Goal: Manage account settings

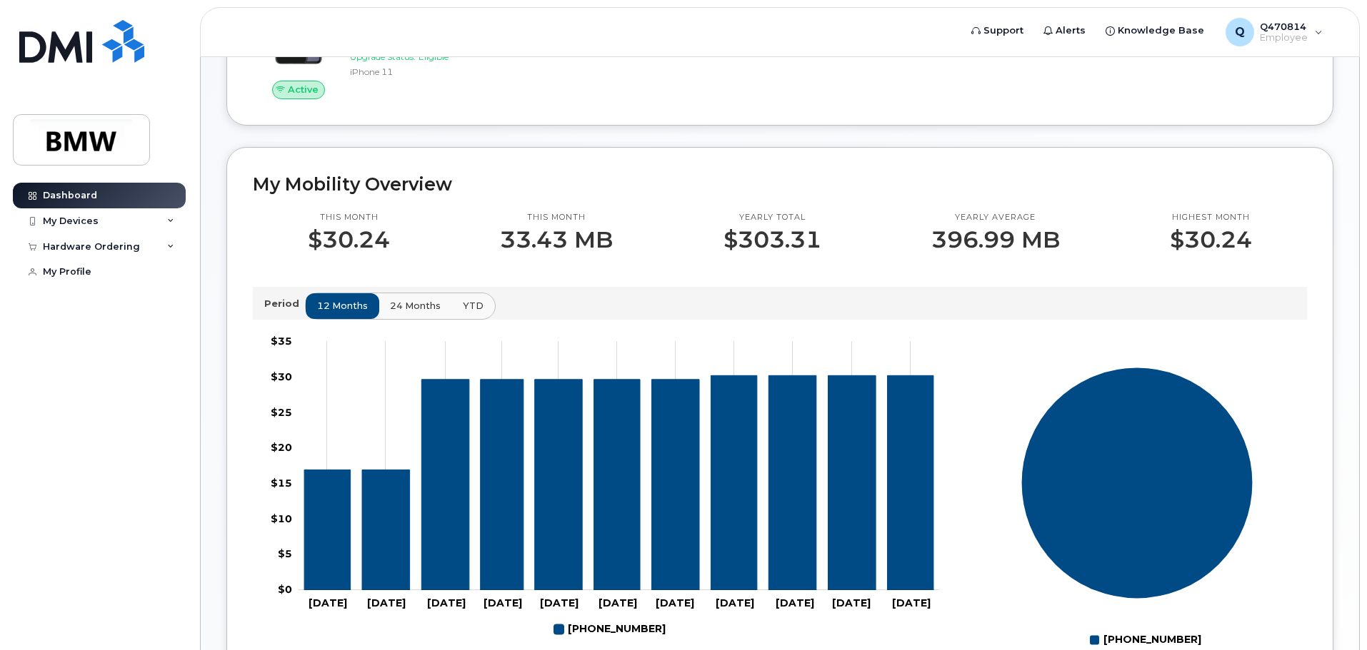
scroll to position [286, 0]
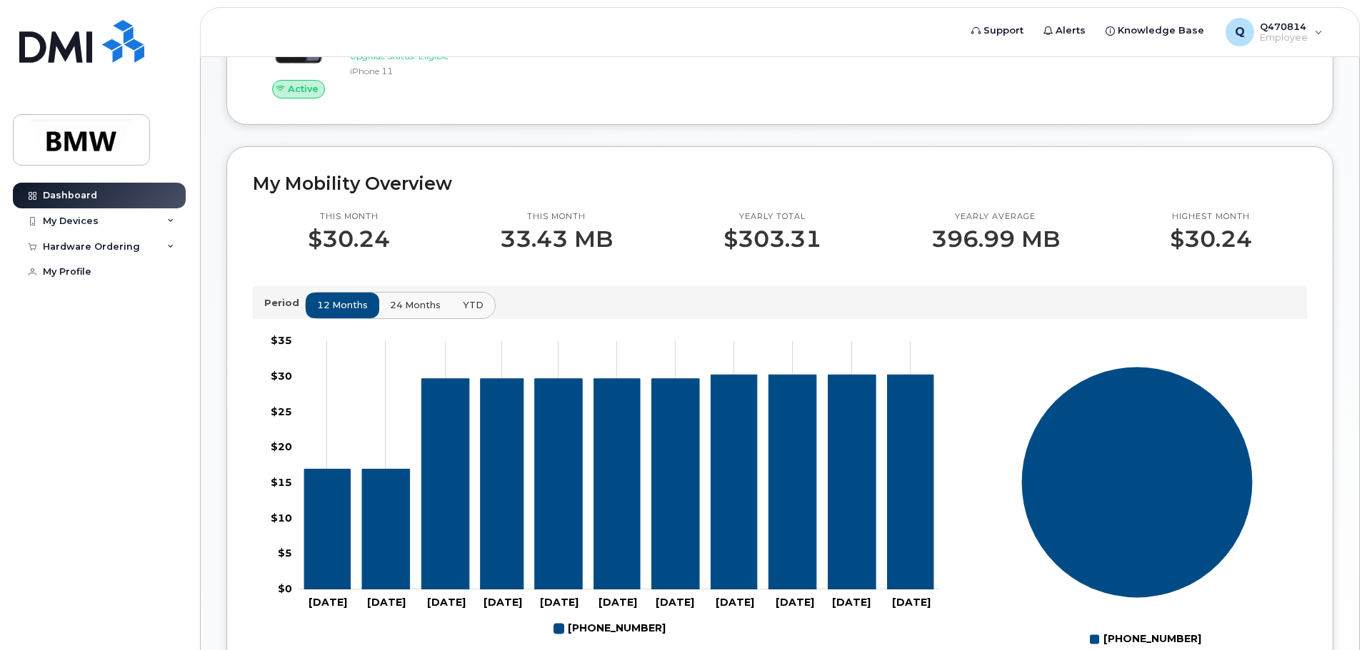
drag, startPoint x: 142, startPoint y: 541, endPoint x: 44, endPoint y: 437, distance: 143.0
click at [44, 437] on div "Dashboard My Devices Add Device 201-312-1332 (Christopher Antal) Hardware Order…" at bounding box center [101, 406] width 176 height 446
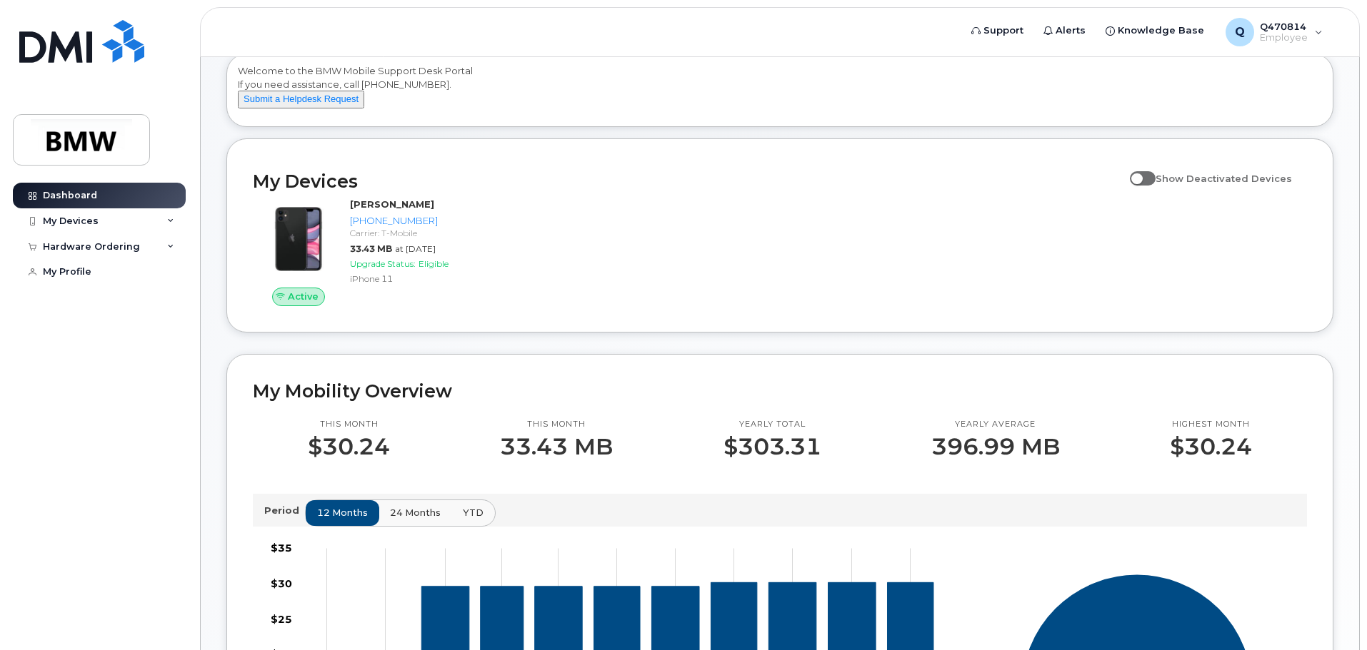
scroll to position [0, 0]
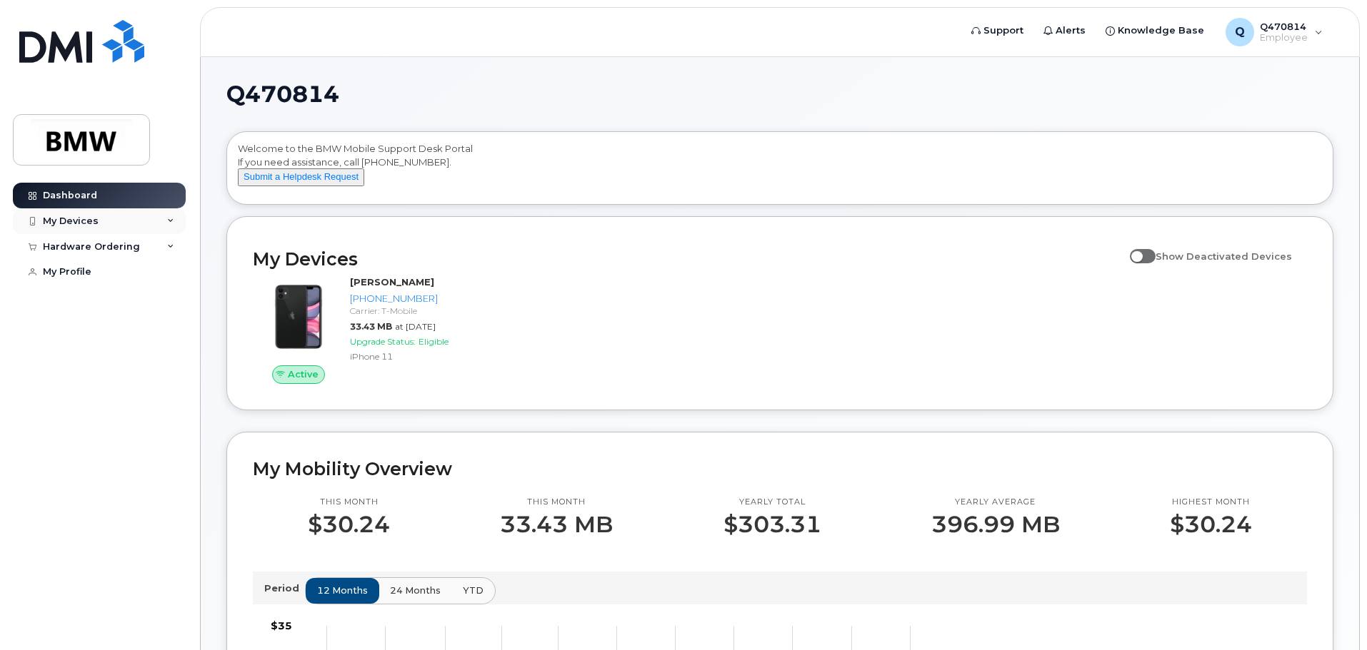
click at [91, 223] on div "My Devices" at bounding box center [71, 221] width 56 height 11
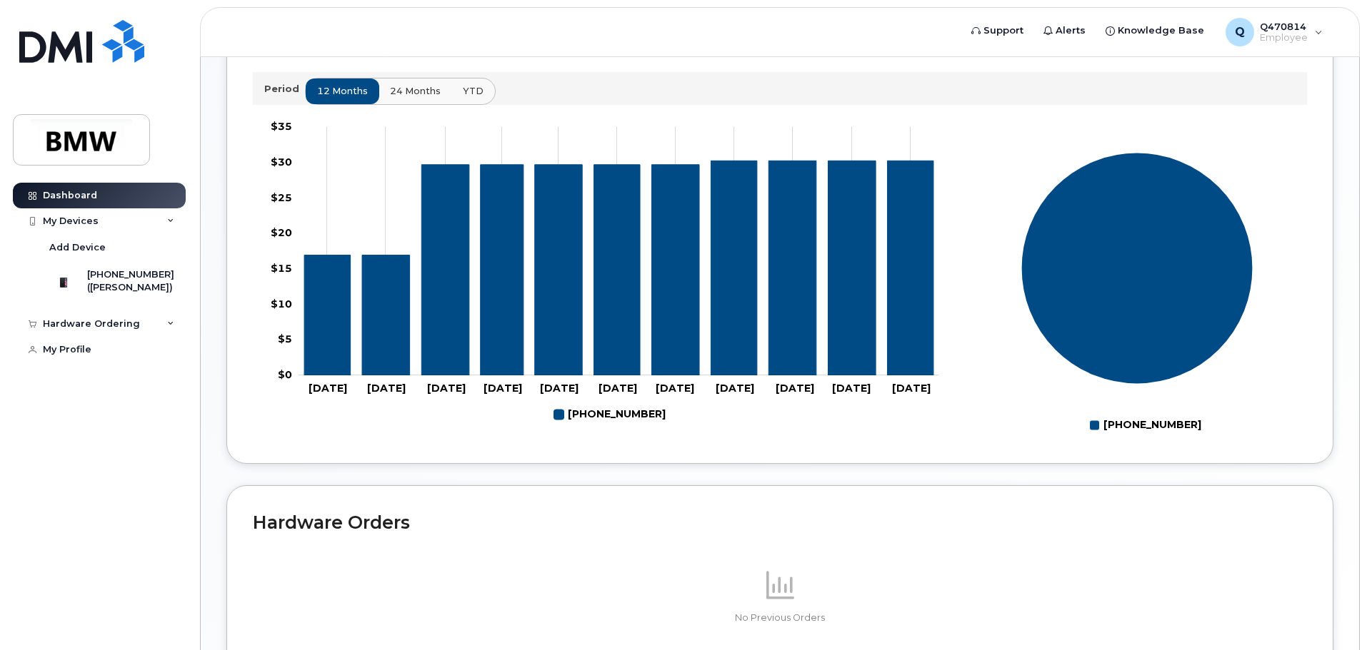
scroll to position [640, 0]
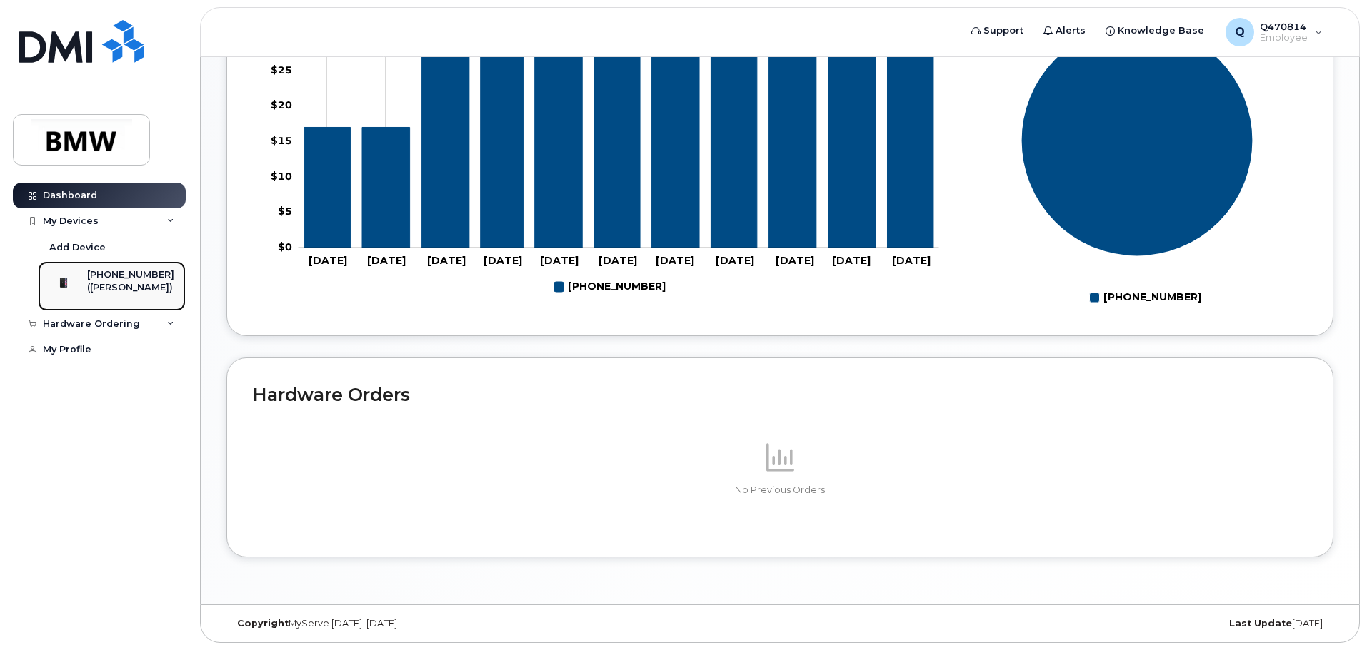
click at [131, 294] on div "([PERSON_NAME])" at bounding box center [130, 287] width 87 height 13
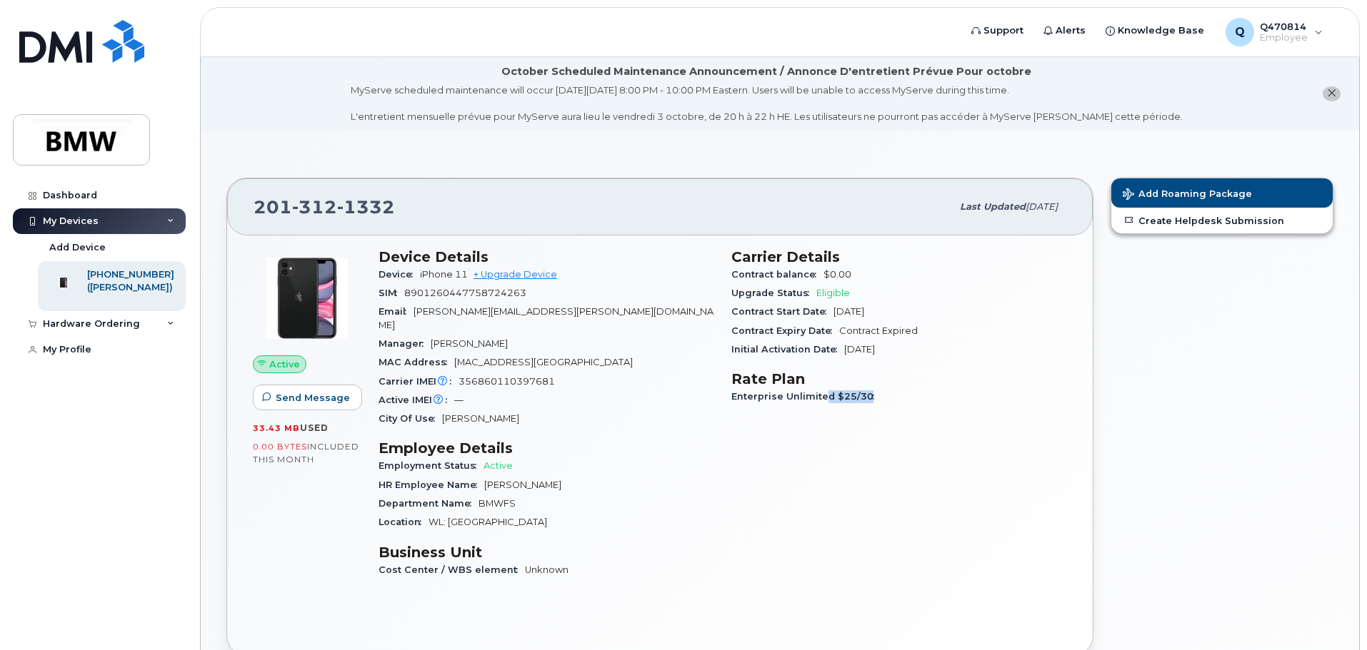
drag, startPoint x: 824, startPoint y: 393, endPoint x: 909, endPoint y: 400, distance: 85.3
click at [909, 400] on div "Enterprise Unlimited $25/30" at bounding box center [899, 397] width 336 height 19
